Goal: Check status: Check status

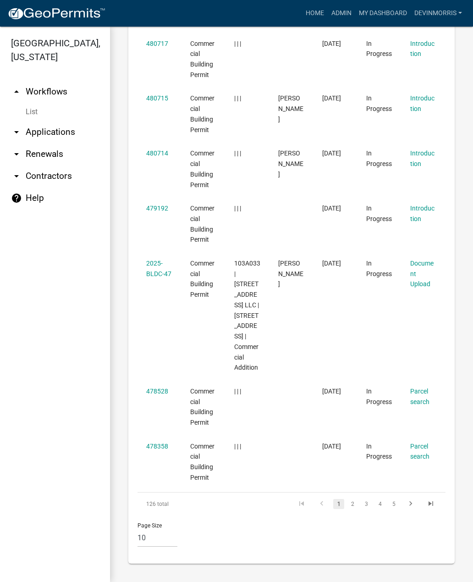
scroll to position [695, 0]
click at [354, 504] on link "2" at bounding box center [352, 504] width 11 height 10
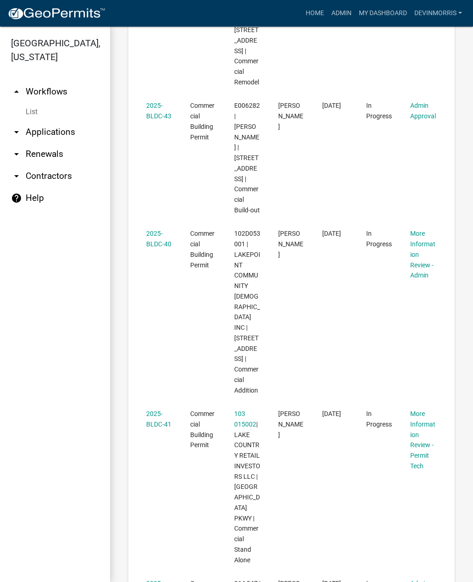
scroll to position [693, 0]
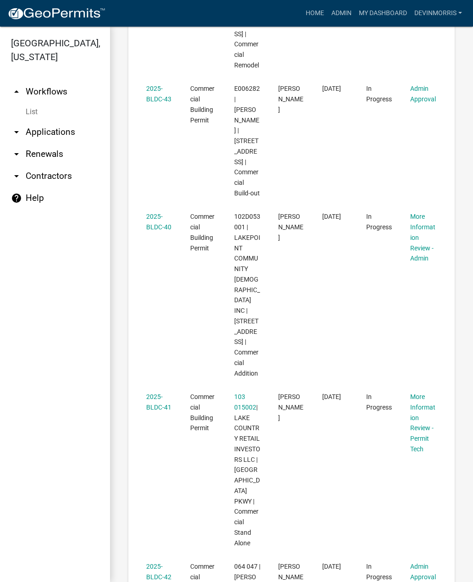
click at [153, 91] on link "2025-BLDC-43" at bounding box center [158, 94] width 25 height 18
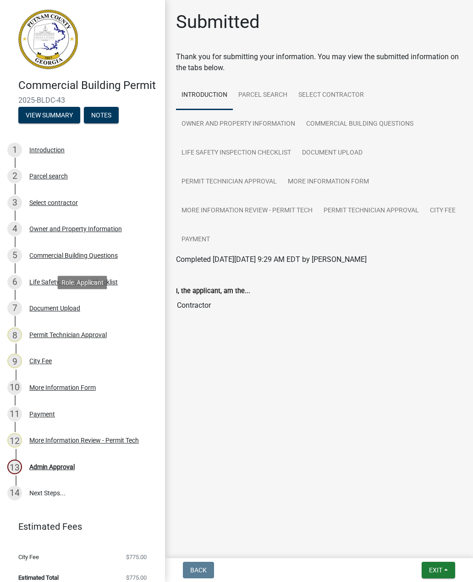
click at [58, 307] on div "Document Upload" at bounding box center [54, 308] width 51 height 6
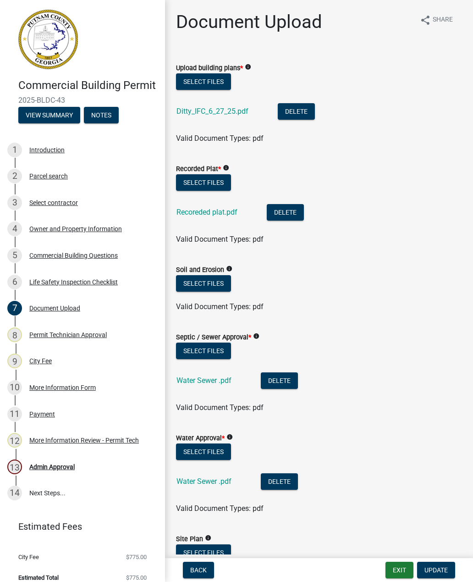
click at [216, 113] on link "Ditty_IFC_6_27_25.pdf" at bounding box center [213, 111] width 72 height 9
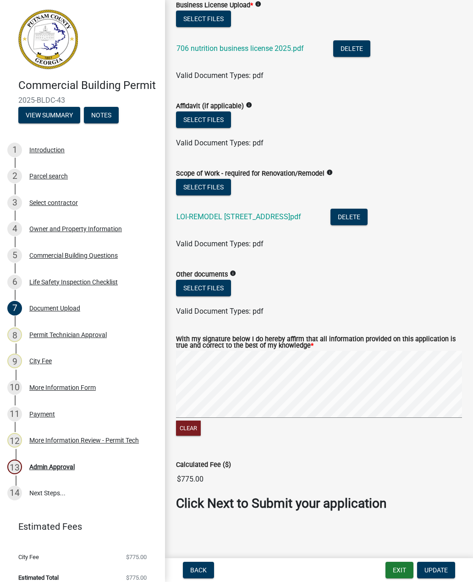
scroll to position [601, 0]
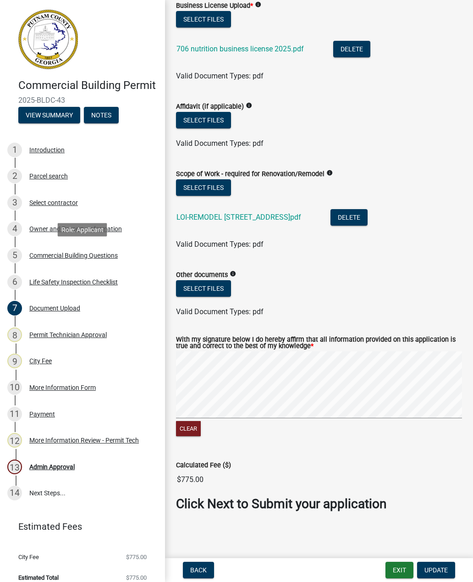
click at [51, 252] on div "Commercial Building Questions" at bounding box center [73, 255] width 89 height 6
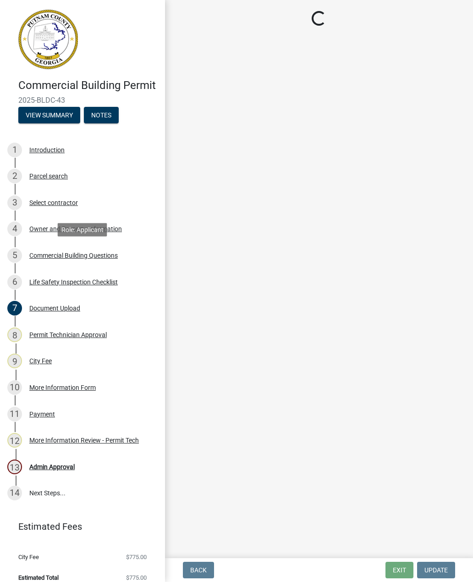
scroll to position [0, 0]
select select "57fcfe13-a5be-446e-a688-93f9a060571f"
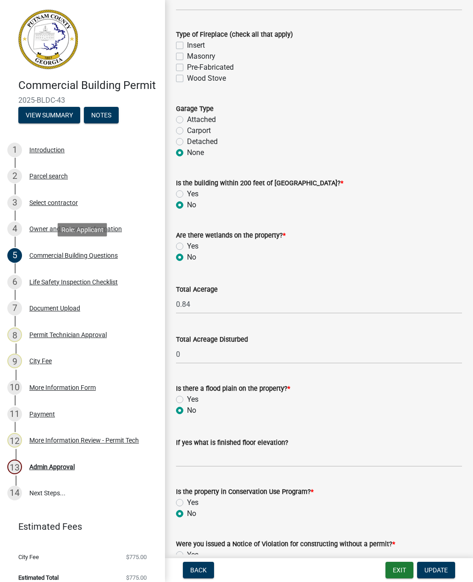
scroll to position [2802, 0]
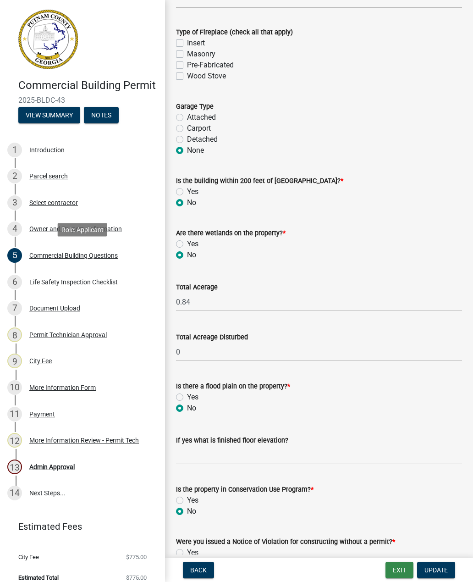
click at [397, 567] on button "Exit" at bounding box center [400, 570] width 28 height 17
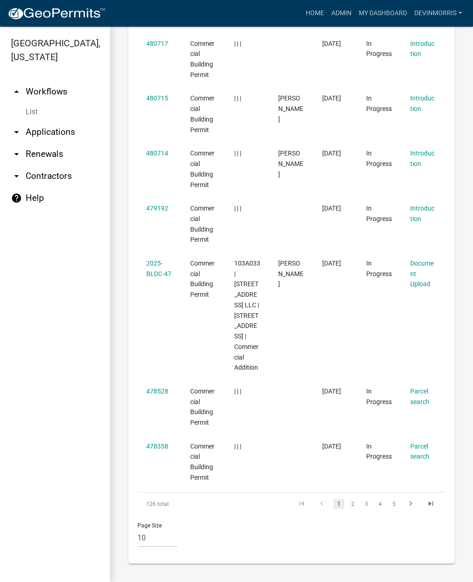
scroll to position [695, 0]
click at [355, 507] on link "2" at bounding box center [352, 504] width 11 height 10
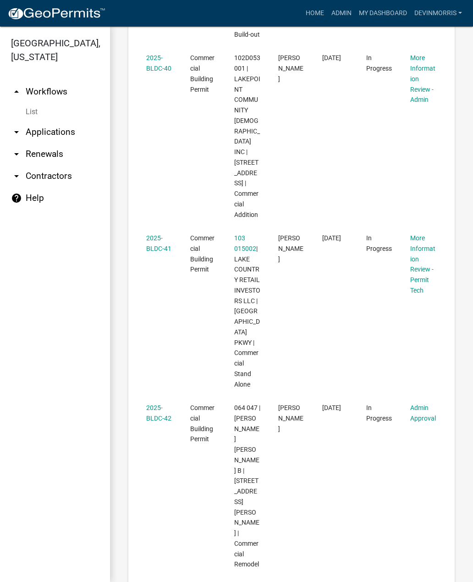
scroll to position [853, 0]
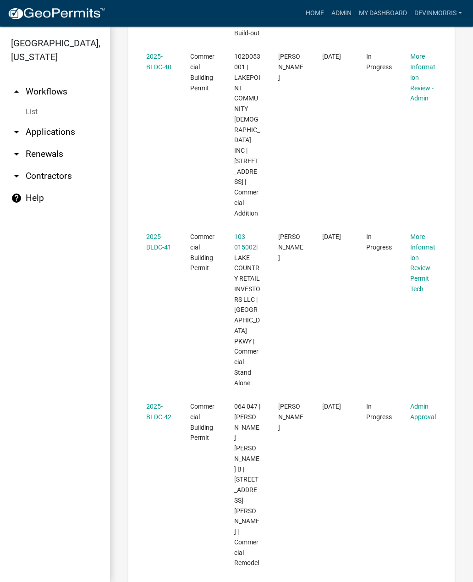
click at [158, 233] on link "2025-BLDC-41" at bounding box center [158, 242] width 25 height 18
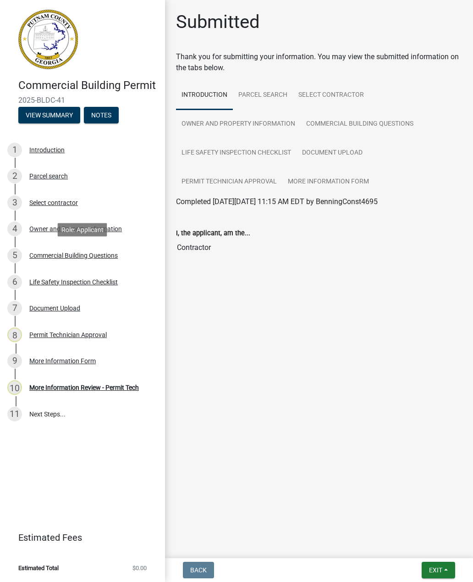
click at [50, 255] on div "Commercial Building Questions" at bounding box center [73, 255] width 89 height 6
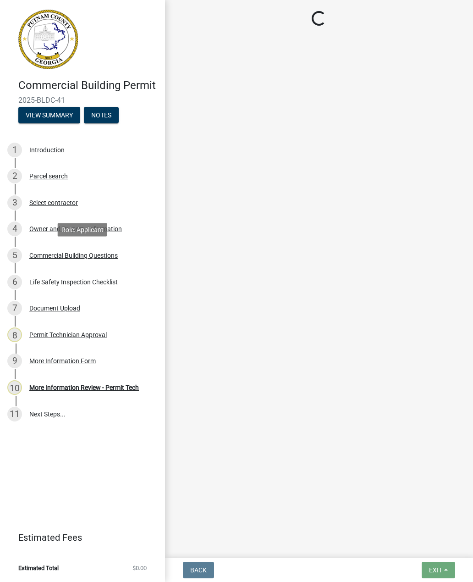
select select "4ca3eb50-5b53-4ed6-9b37-124f5458de6c"
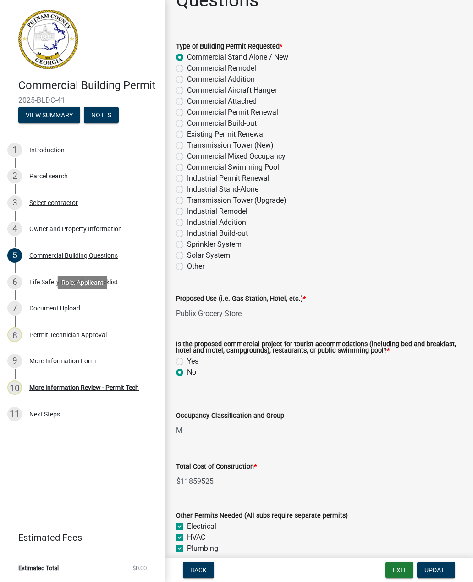
click at [49, 306] on div "Document Upload" at bounding box center [54, 308] width 51 height 6
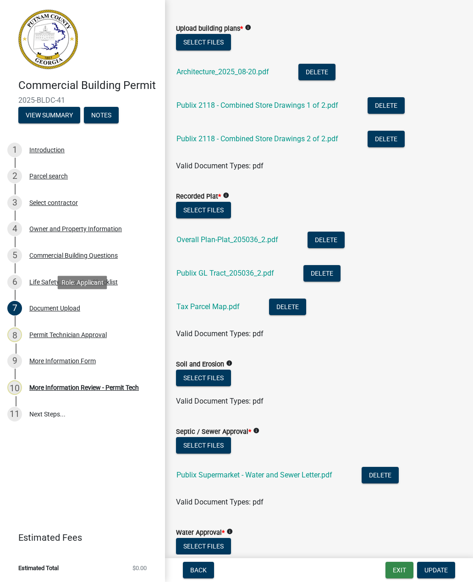
click at [397, 568] on button "Exit" at bounding box center [400, 570] width 28 height 17
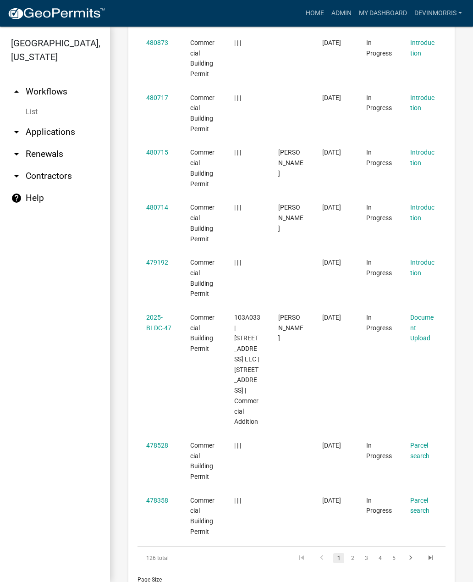
scroll to position [646, 0]
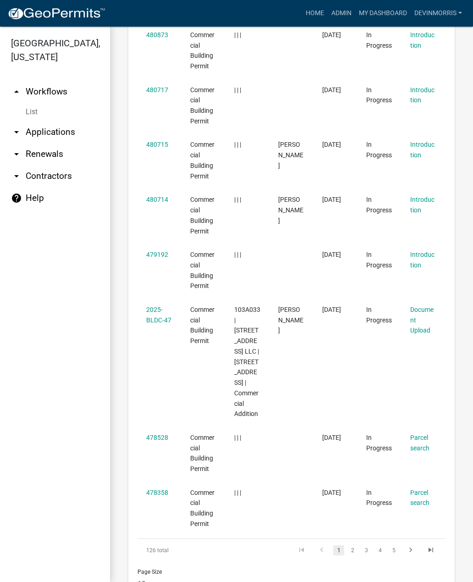
click at [354, 551] on link "2" at bounding box center [352, 550] width 11 height 10
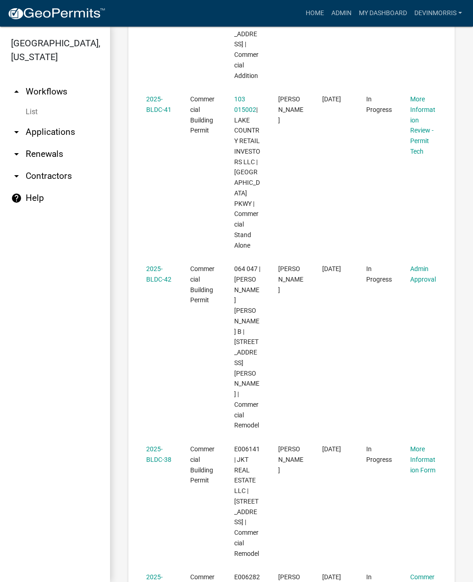
scroll to position [990, 0]
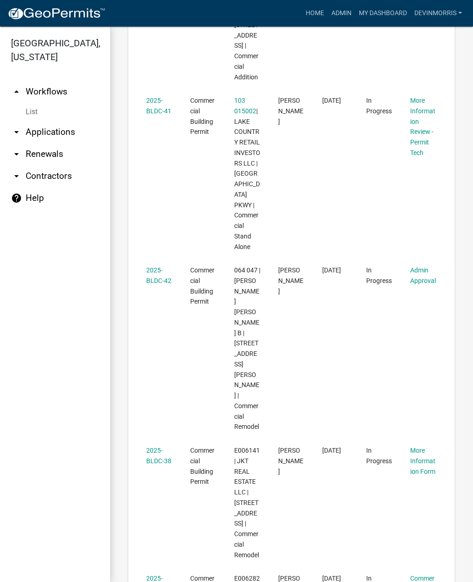
click at [155, 266] on link "2025-BLDC-42" at bounding box center [158, 275] width 25 height 18
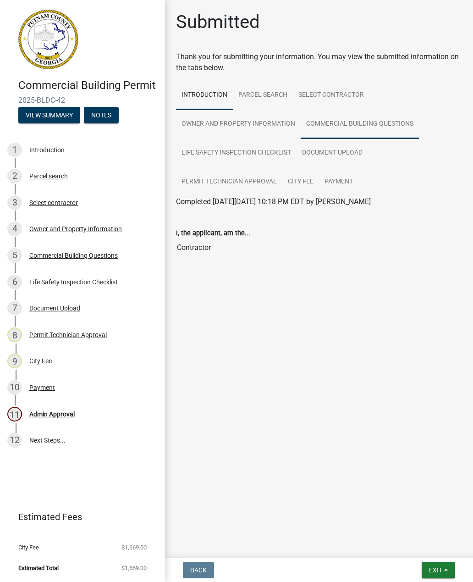
click at [332, 117] on link "Commercial Building Questions" at bounding box center [360, 124] width 118 height 29
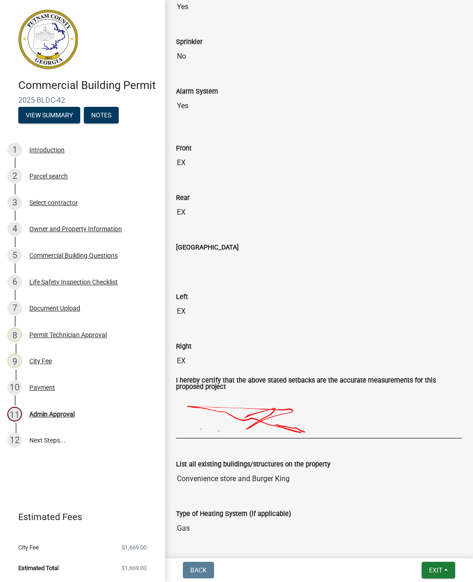
scroll to position [1029, 0]
click at [59, 306] on div "Document Upload" at bounding box center [54, 308] width 51 height 6
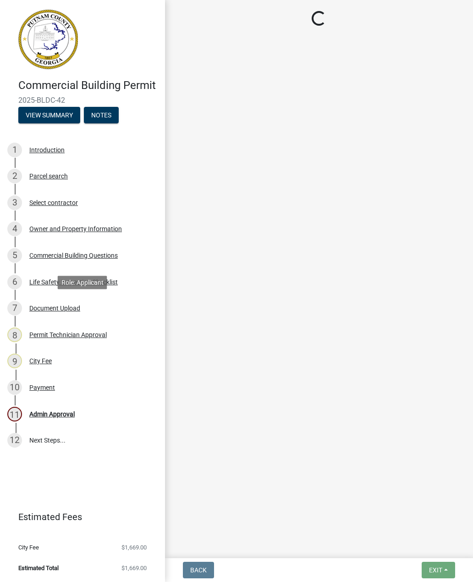
scroll to position [0, 0]
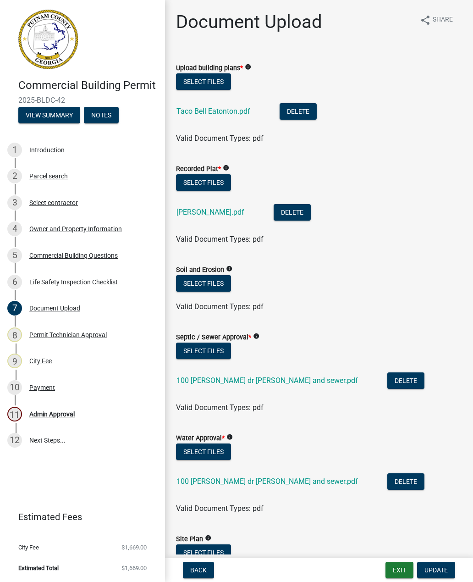
click at [222, 108] on link "Taco Bell Eatonton.pdf" at bounding box center [214, 111] width 74 height 9
click at [43, 173] on div "Parcel search" at bounding box center [48, 176] width 39 height 6
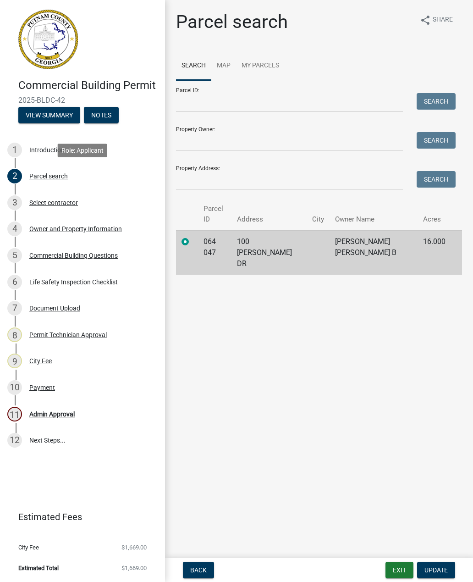
click at [266, 230] on td "100 [PERSON_NAME] DR" at bounding box center [269, 252] width 75 height 44
click at [219, 232] on td "064 047" at bounding box center [214, 252] width 33 height 44
click at [223, 62] on link "Map" at bounding box center [223, 65] width 25 height 29
